Goal: Task Accomplishment & Management: Manage account settings

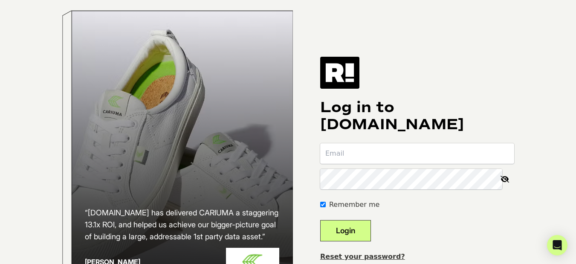
scroll to position [43, 0]
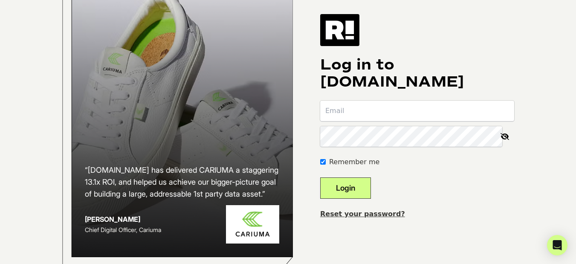
click at [354, 218] on link "Reset your password?" at bounding box center [362, 214] width 85 height 8
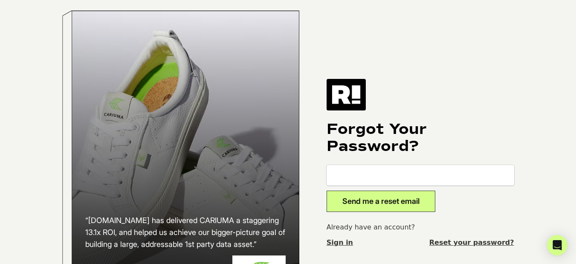
click at [345, 97] on img at bounding box center [346, 95] width 39 height 32
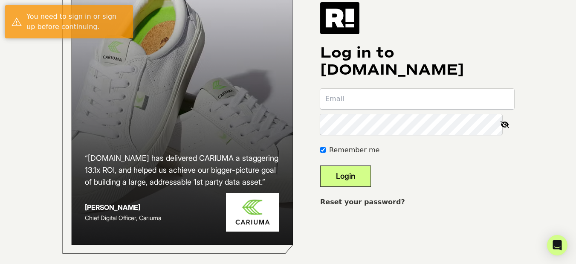
scroll to position [70, 0]
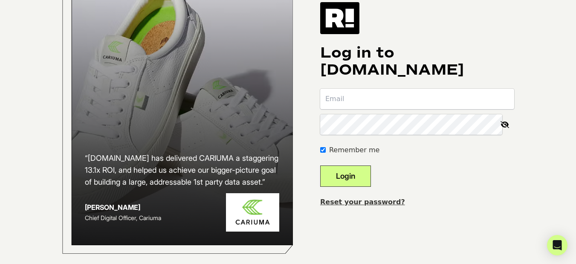
click at [369, 198] on link "Reset your password?" at bounding box center [362, 202] width 85 height 8
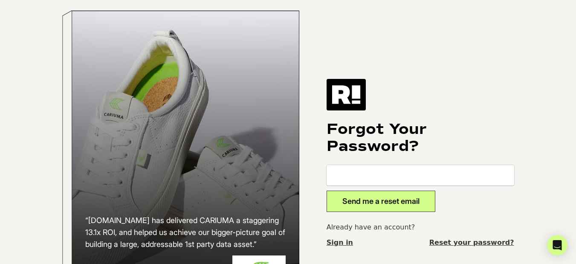
click at [339, 246] on link "Sign in" at bounding box center [340, 242] width 26 height 10
